Goal: Obtain resource: Obtain resource

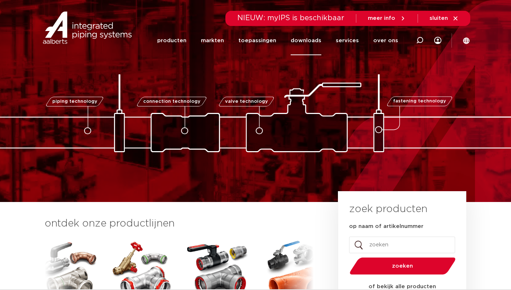
click at [307, 41] on link "downloads" at bounding box center [306, 40] width 31 height 29
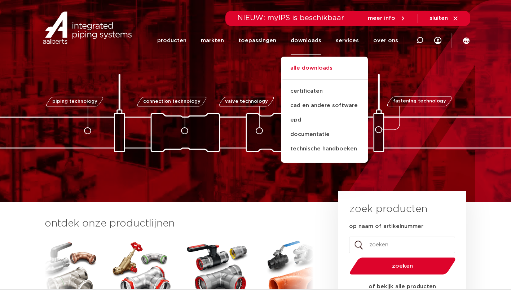
click at [317, 68] on link "alle downloads" at bounding box center [324, 72] width 87 height 16
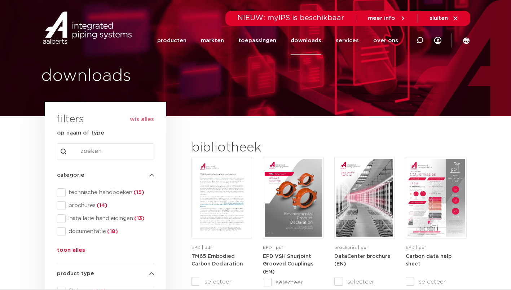
click at [62, 192] on span at bounding box center [61, 192] width 9 height 9
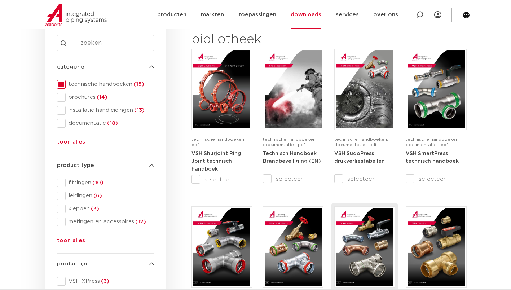
scroll to position [144, 0]
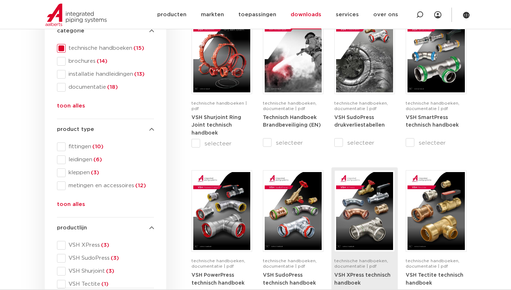
drag, startPoint x: 364, startPoint y: 260, endPoint x: 358, endPoint y: 276, distance: 16.8
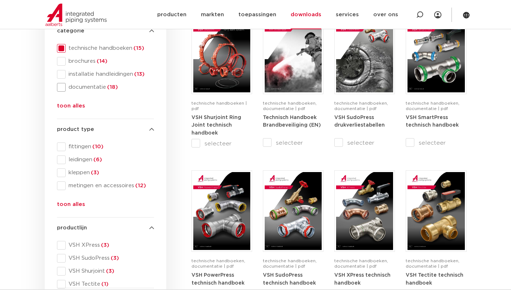
click at [62, 90] on span at bounding box center [61, 87] width 9 height 9
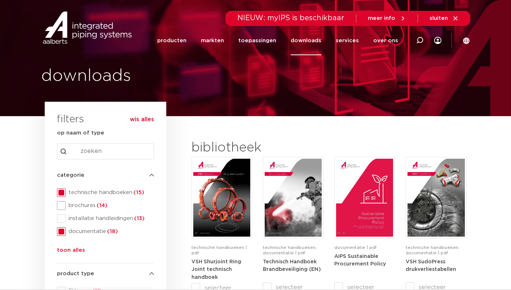
click at [60, 206] on span at bounding box center [61, 205] width 9 height 9
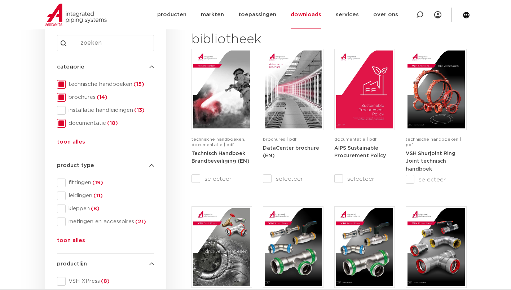
scroll to position [72, 0]
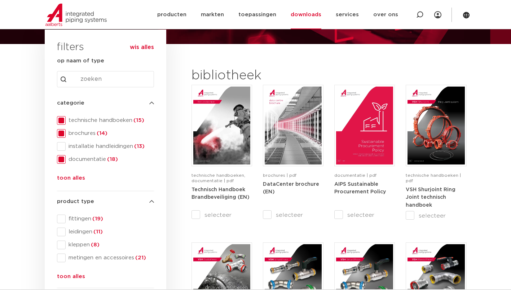
click at [60, 119] on span at bounding box center [61, 120] width 9 height 9
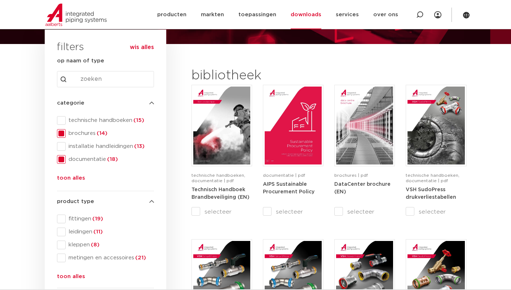
click at [61, 132] on span at bounding box center [61, 133] width 9 height 9
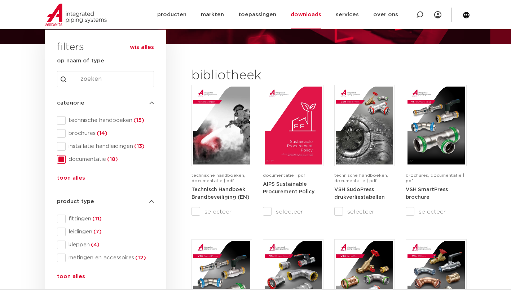
click at [60, 159] on span at bounding box center [61, 159] width 9 height 9
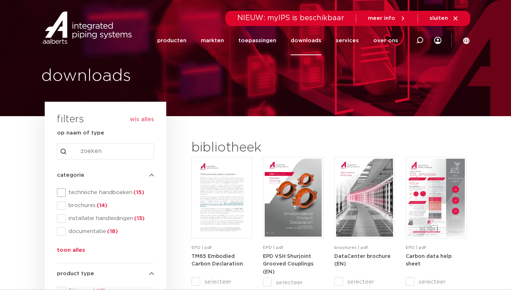
click at [64, 194] on span at bounding box center [61, 192] width 9 height 9
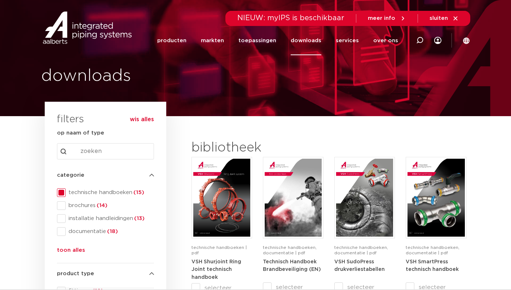
click at [58, 192] on span at bounding box center [61, 192] width 9 height 9
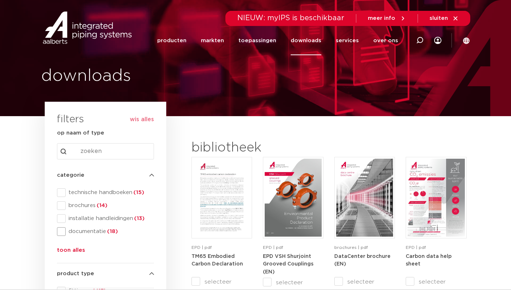
click at [61, 230] on span at bounding box center [61, 231] width 9 height 9
